Goal: Task Accomplishment & Management: Complete application form

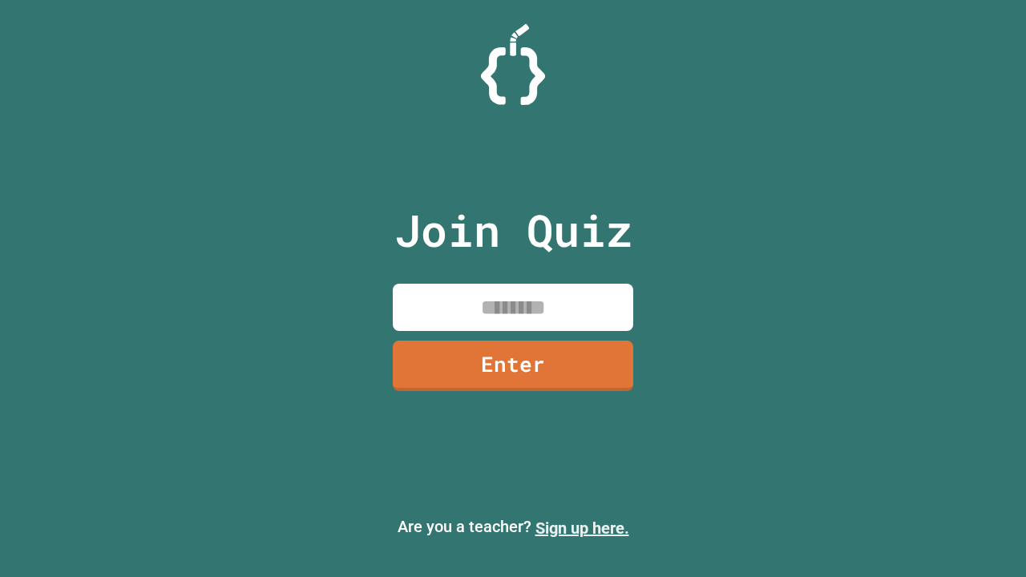
click at [582, 528] on link "Sign up here." at bounding box center [582, 528] width 94 height 19
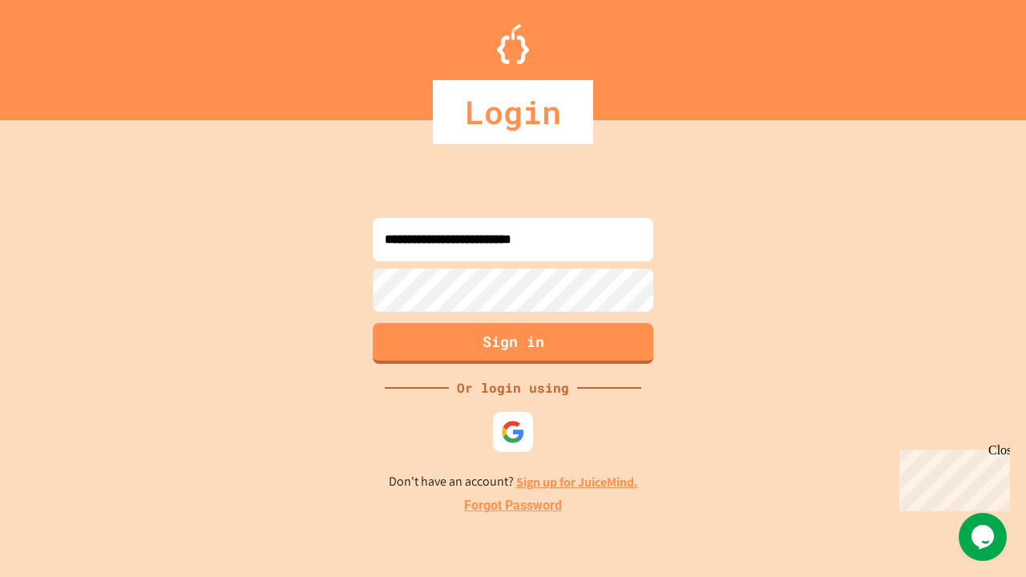
type input "**********"
